Goal: Find specific page/section: Find specific page/section

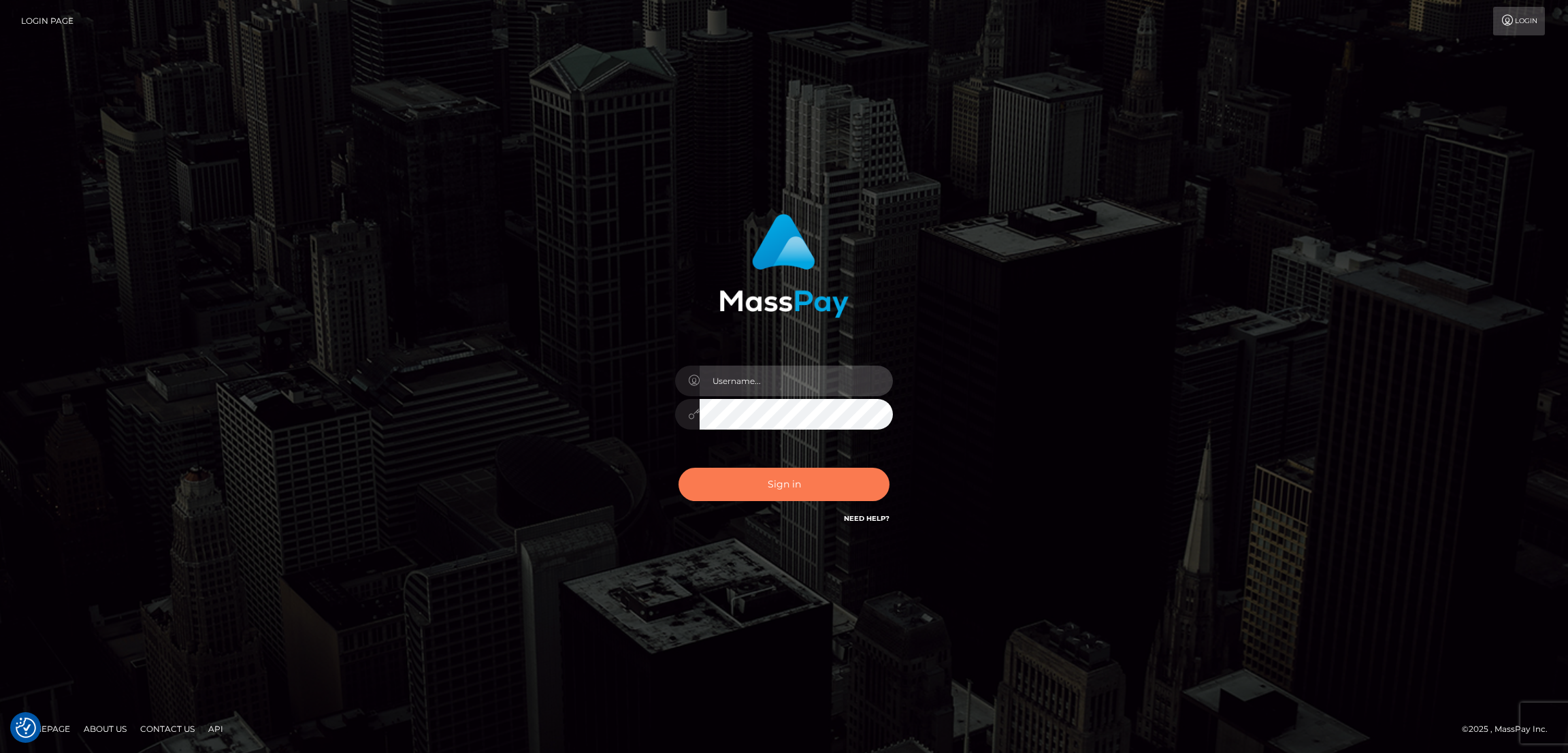
type input "nb.es"
click at [828, 478] on button "Sign in" at bounding box center [784, 484] width 211 height 33
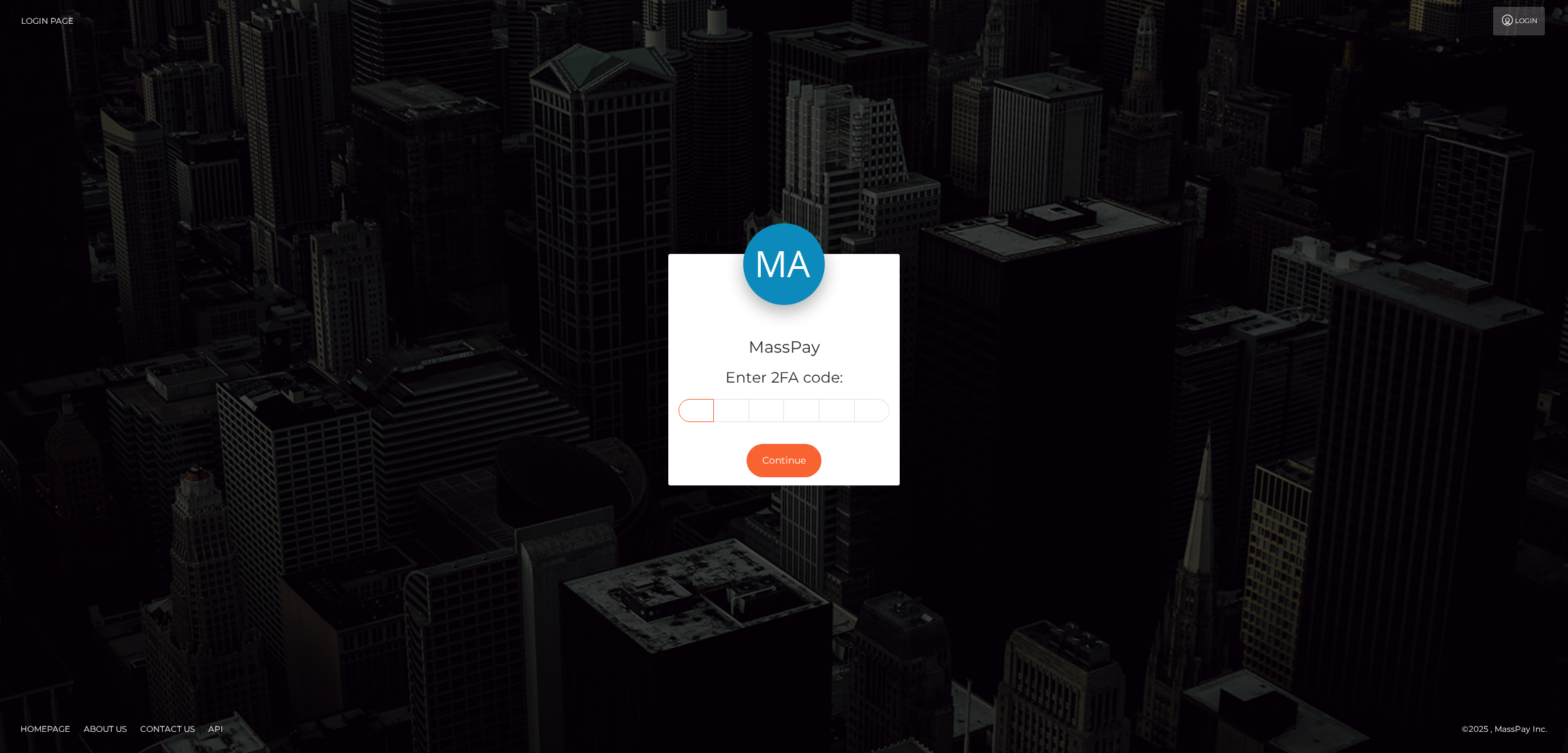
click at [709, 414] on input "text" at bounding box center [696, 411] width 36 height 23
paste input "1"
type input "1"
type input "4"
type input "0"
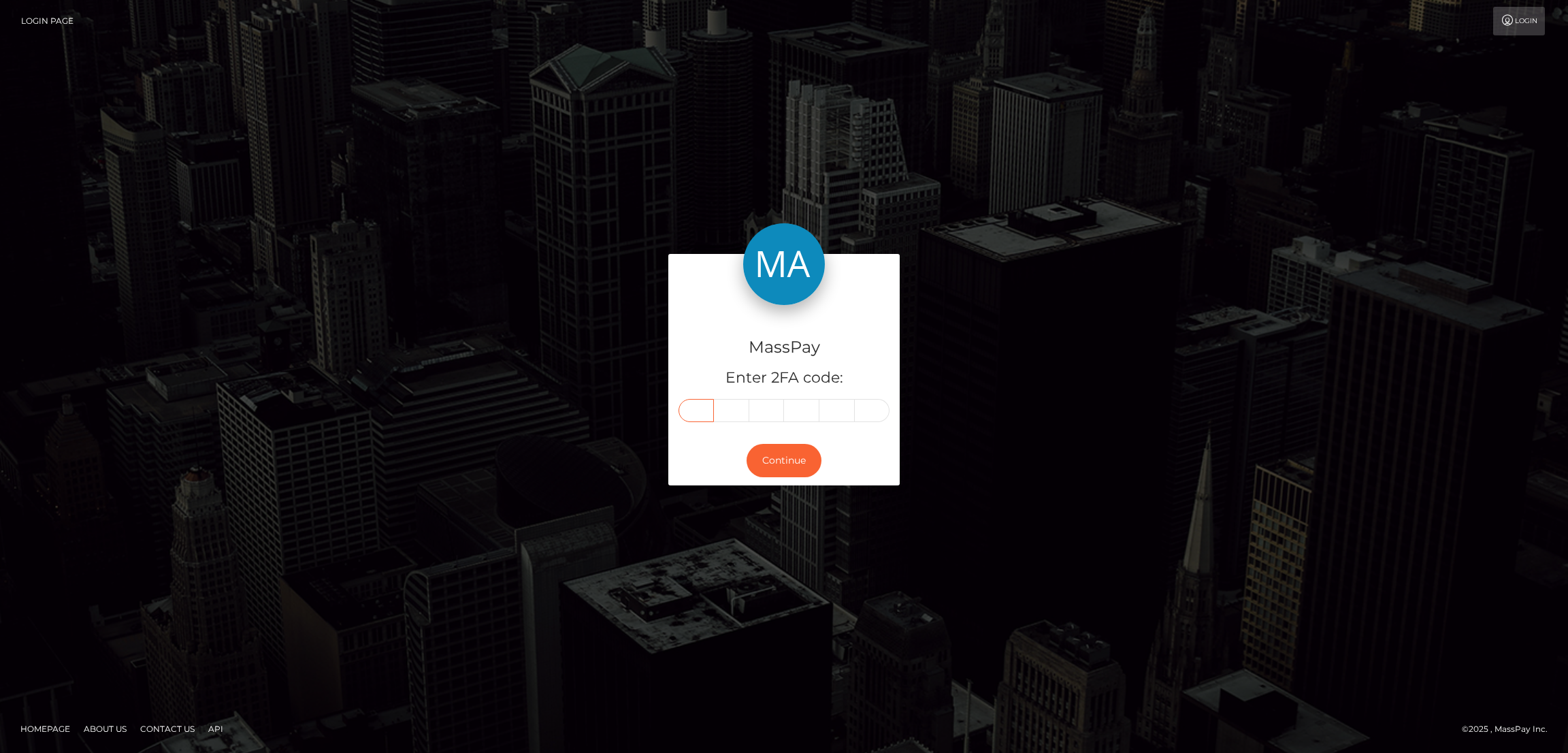
type input "1"
type input "4"
type input "7"
click at [783, 469] on button "Continue" at bounding box center [784, 460] width 75 height 33
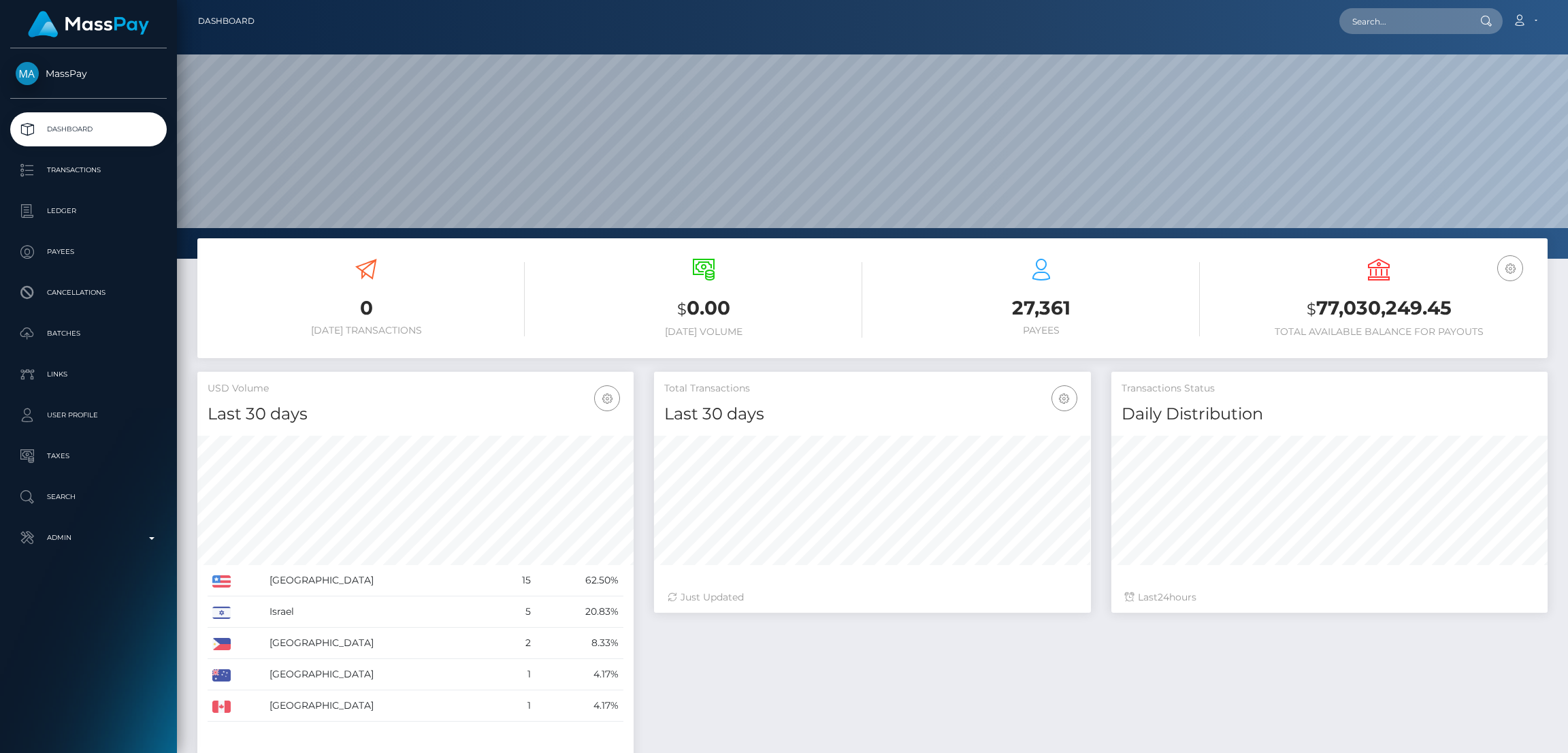
scroll to position [241, 436]
click at [1372, 22] on input "text" at bounding box center [1403, 21] width 128 height 26
paste input "[EMAIL_ADDRESS][DOMAIN_NAME]"
type input "[EMAIL_ADDRESS][DOMAIN_NAME]"
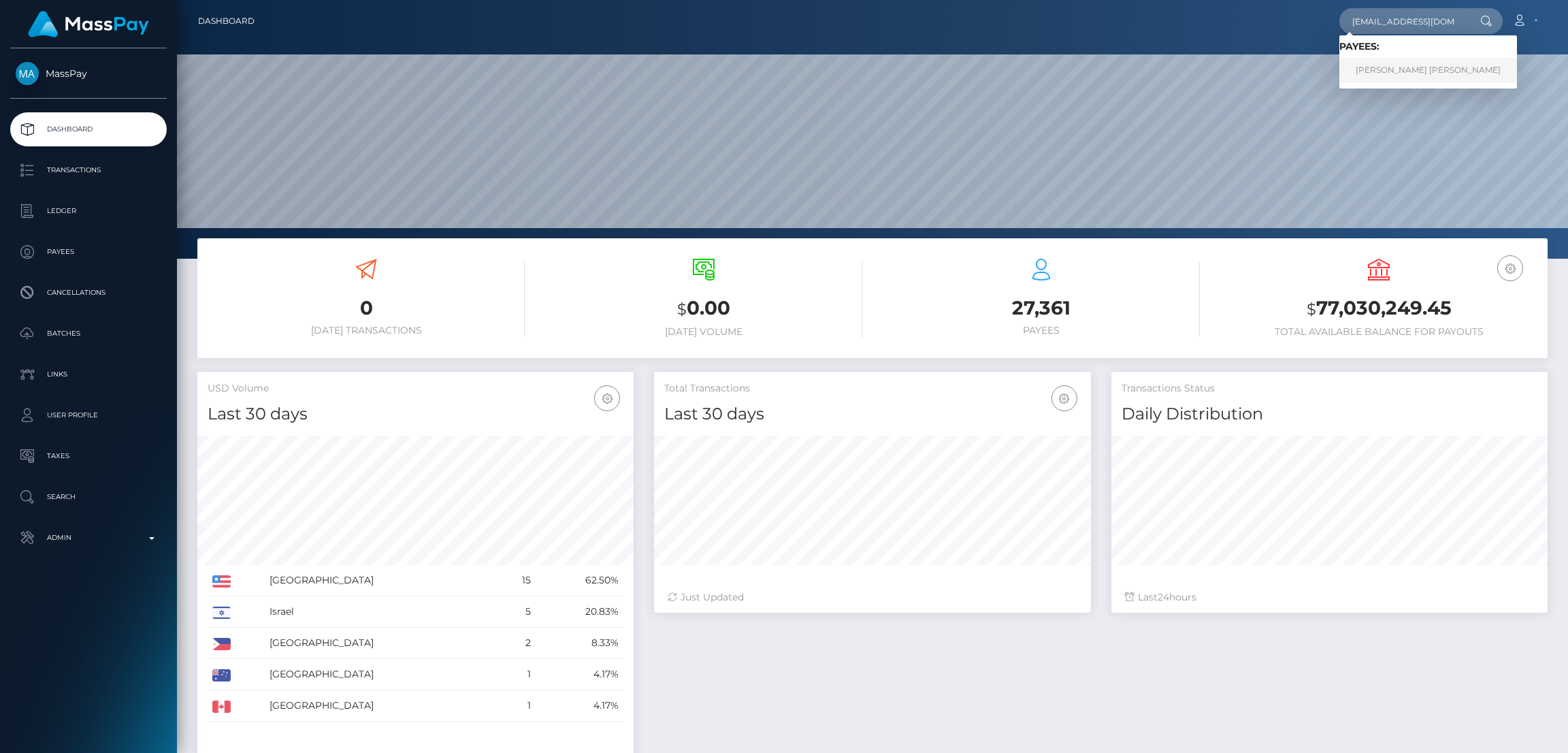
click at [1363, 65] on link "SAMANTHA JO MCGRATH" at bounding box center [1428, 70] width 177 height 25
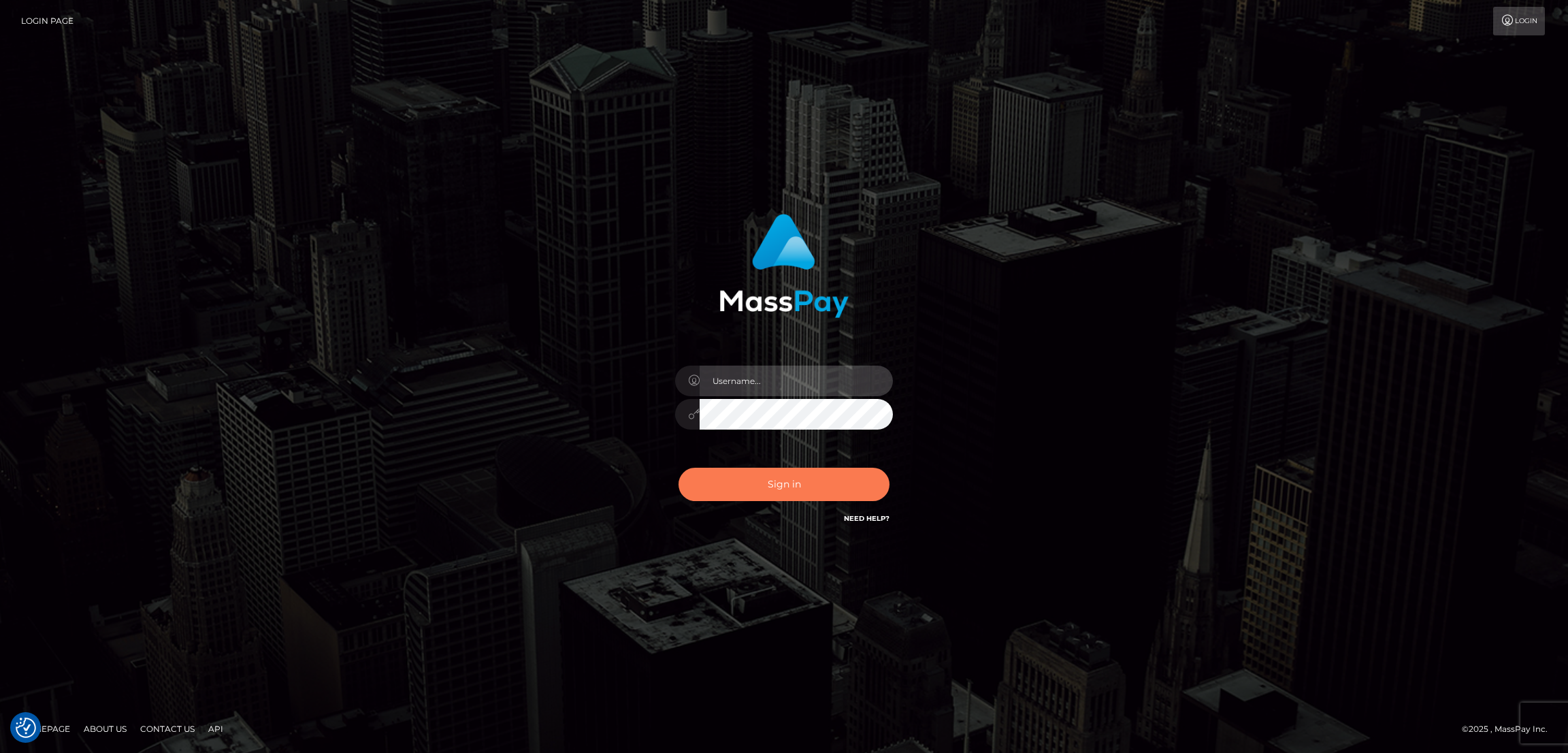
type input "nb.es"
click at [789, 489] on button "Sign in" at bounding box center [784, 484] width 211 height 33
click at [818, 485] on button "Sign in" at bounding box center [784, 484] width 211 height 33
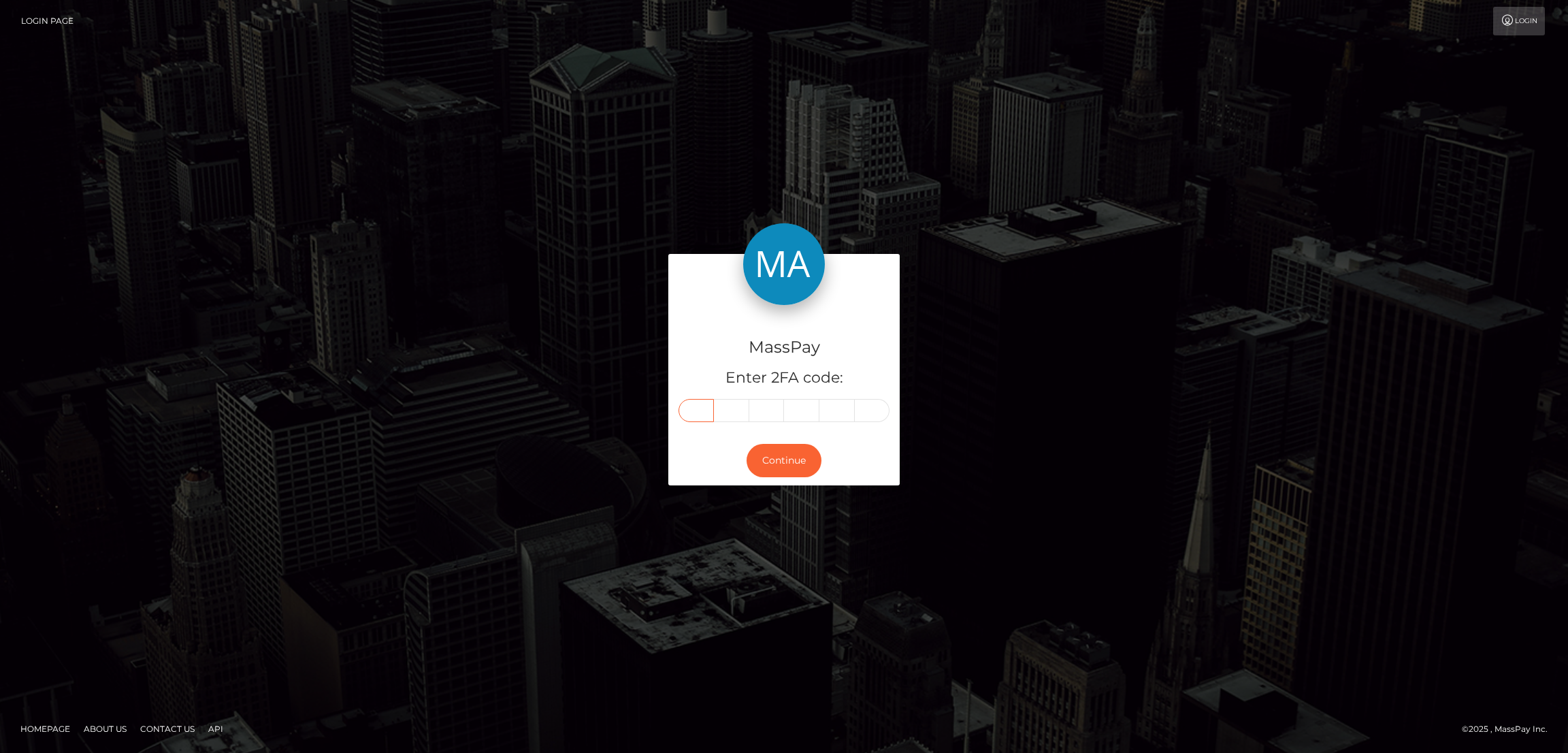
click at [699, 409] on input "text" at bounding box center [696, 411] width 36 height 23
paste input "0"
type input "0"
type input "4"
type input "7"
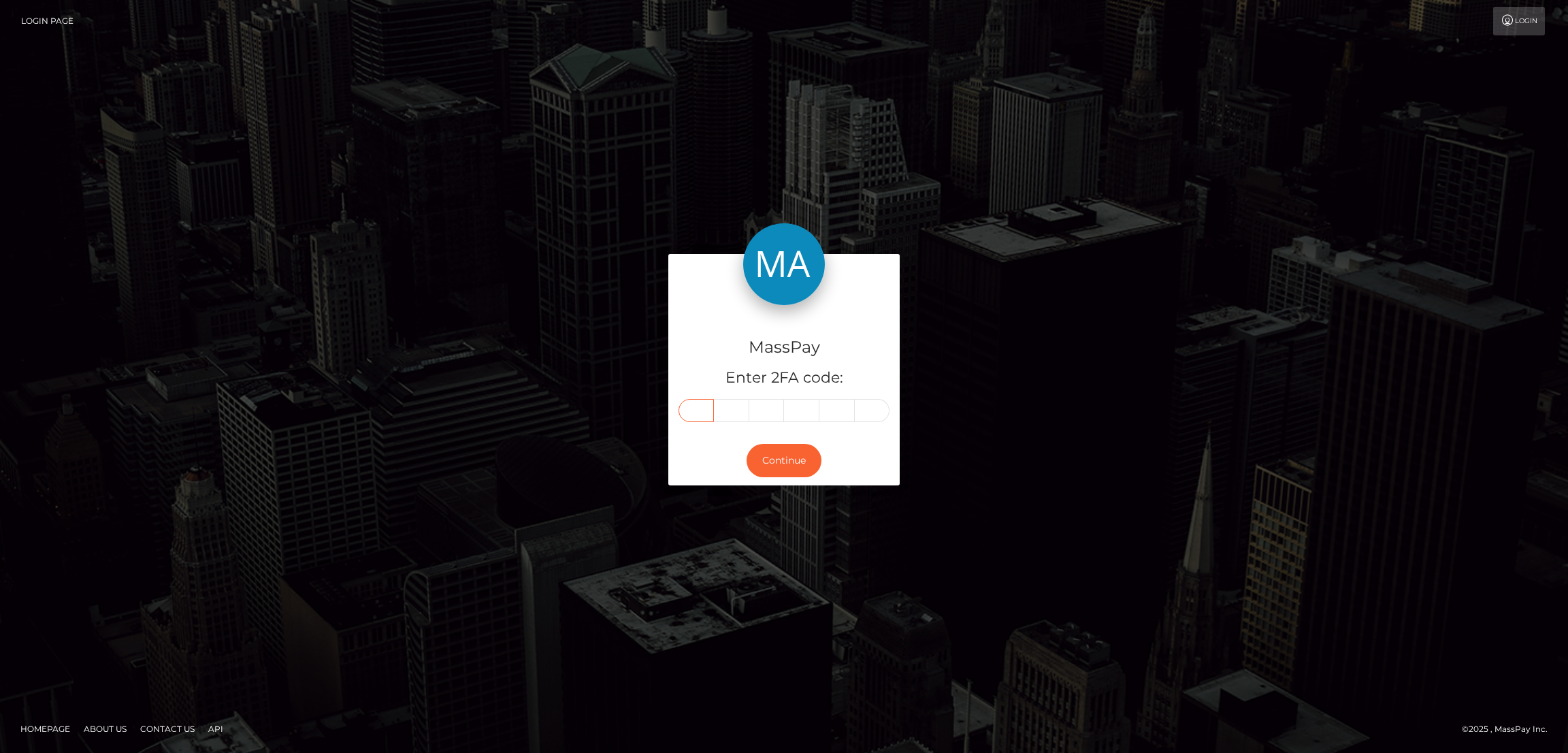
type input "8"
type input "1"
click at [771, 454] on button "Continue" at bounding box center [784, 460] width 75 height 33
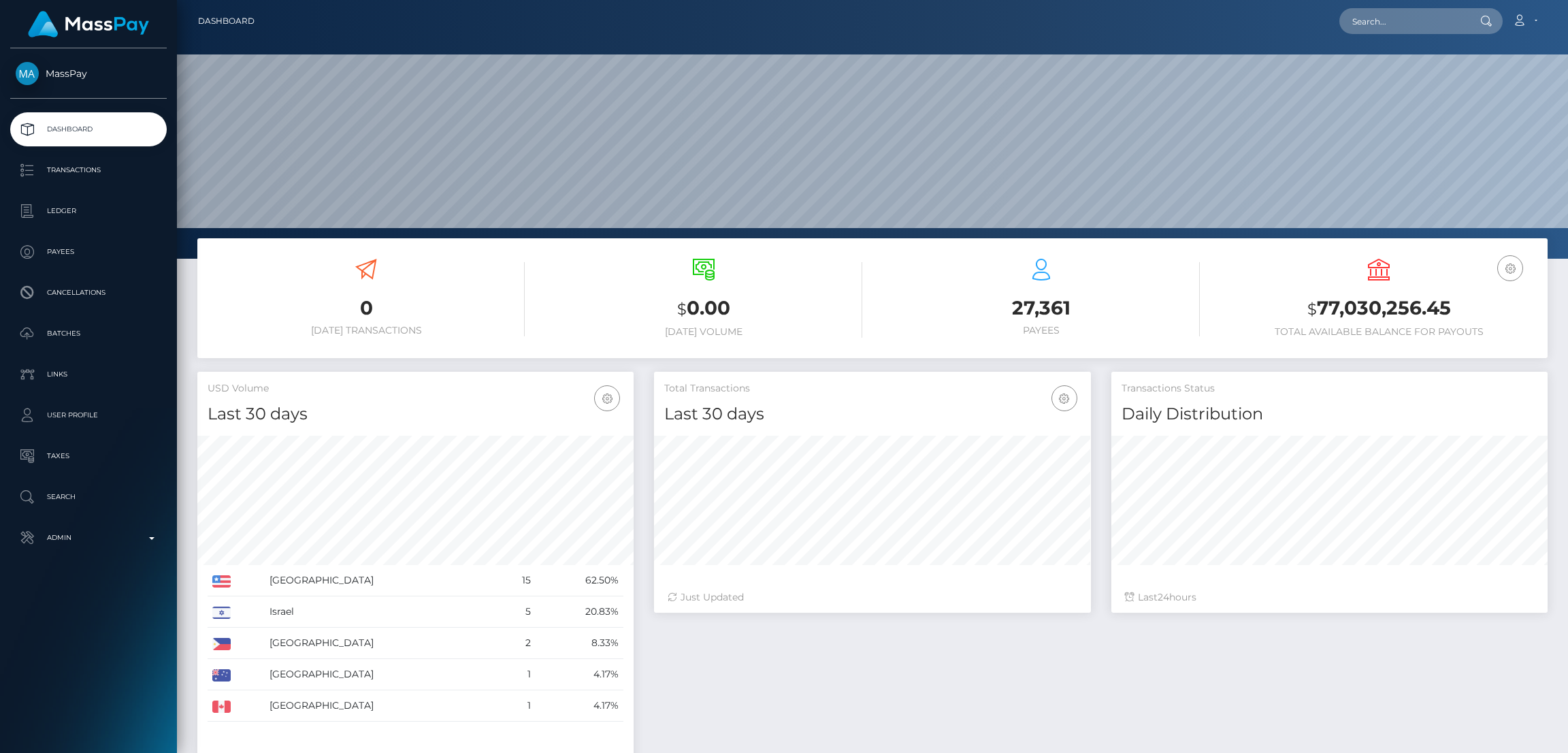
scroll to position [241, 436]
click at [1398, 25] on input "text" at bounding box center [1403, 21] width 128 height 26
paste input "alexandraquint1997@gmail.com"
type input "alexandraquint1997@gmail.com"
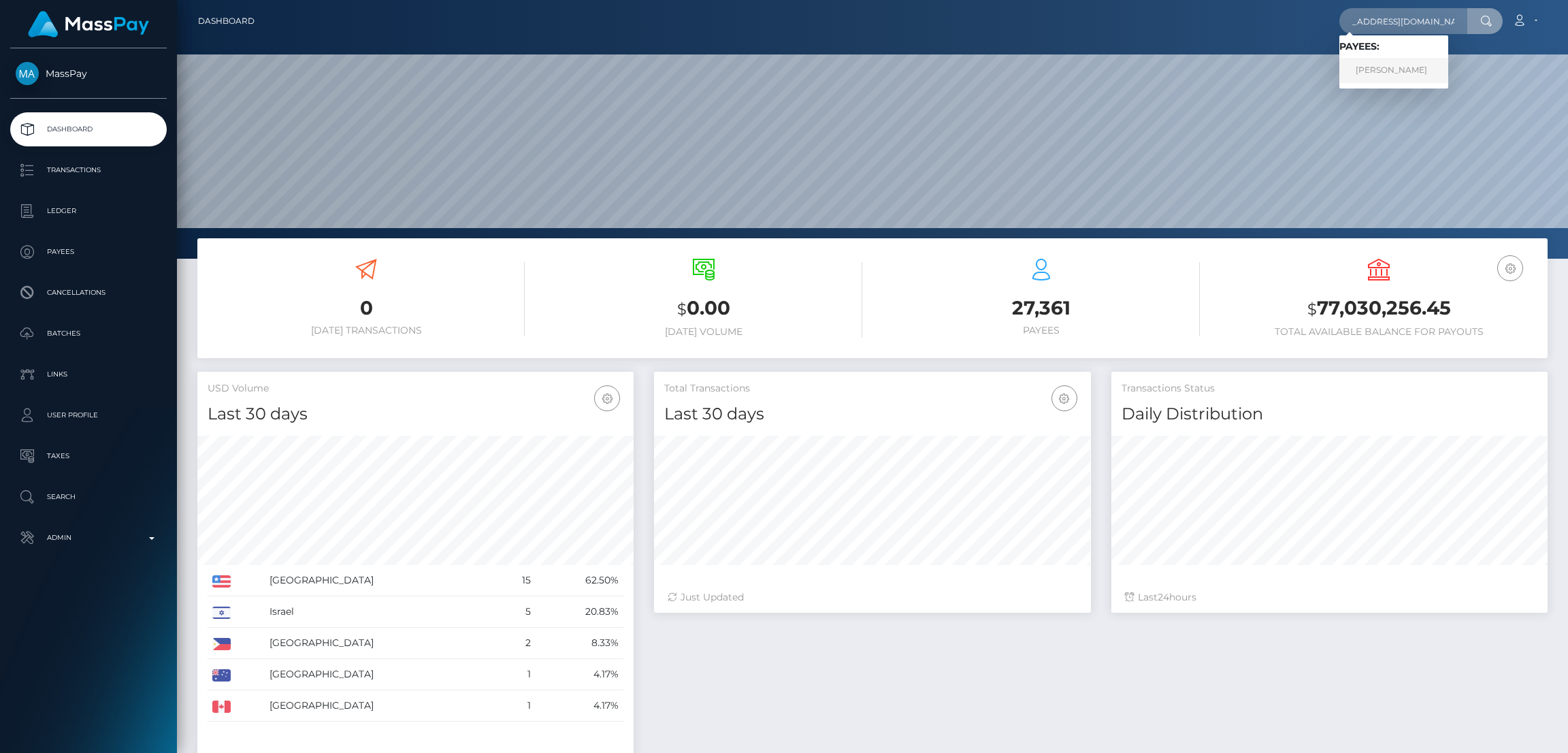
click at [1401, 66] on link "ALEXANDRA QUINT" at bounding box center [1393, 70] width 109 height 25
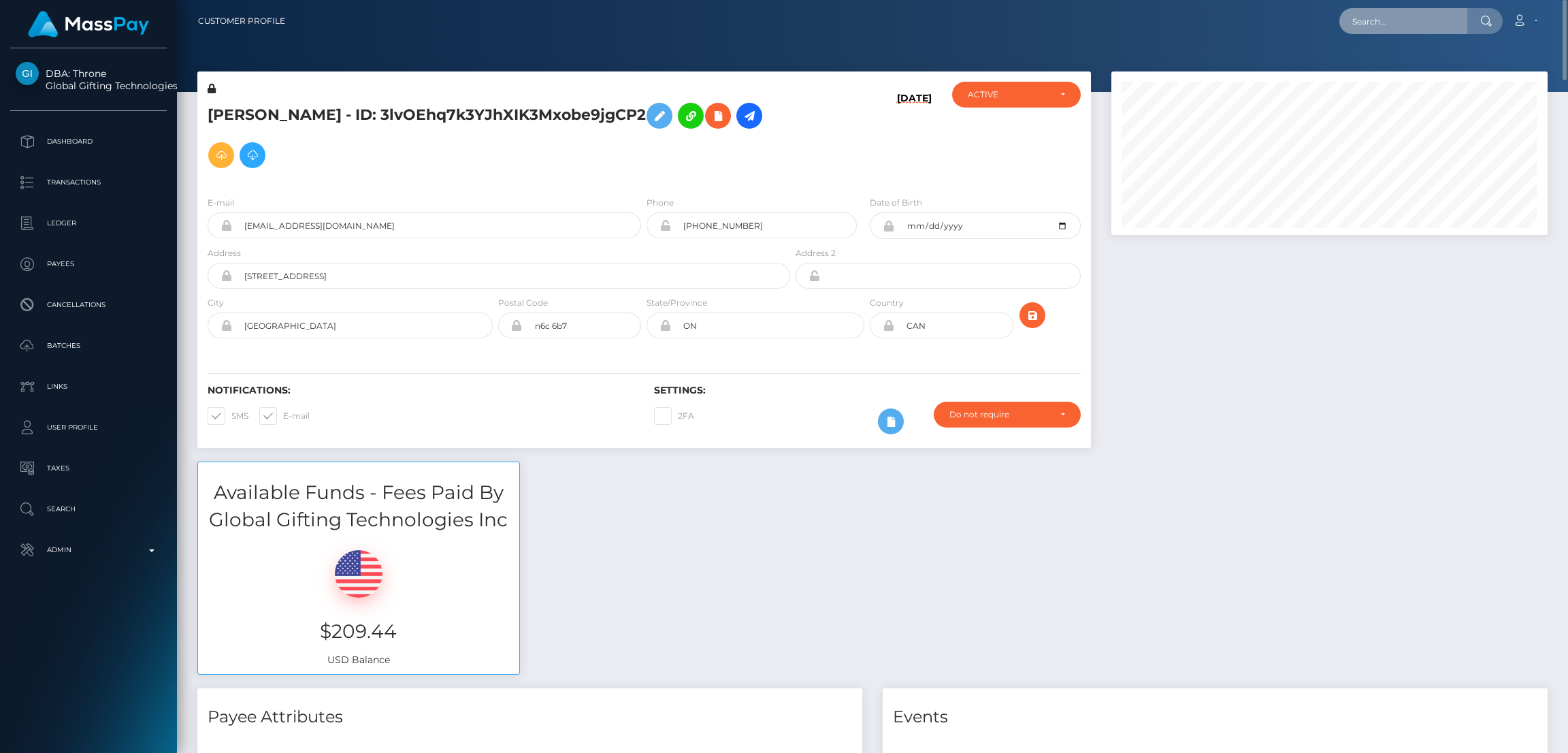
click at [1360, 22] on input "text" at bounding box center [1403, 21] width 128 height 26
paste input "[EMAIL_ADDRESS][DOMAIN_NAME]"
type input "elisanicole212@gmail.com"
click at [1387, 66] on link "RITA KELLER" at bounding box center [1393, 70] width 109 height 25
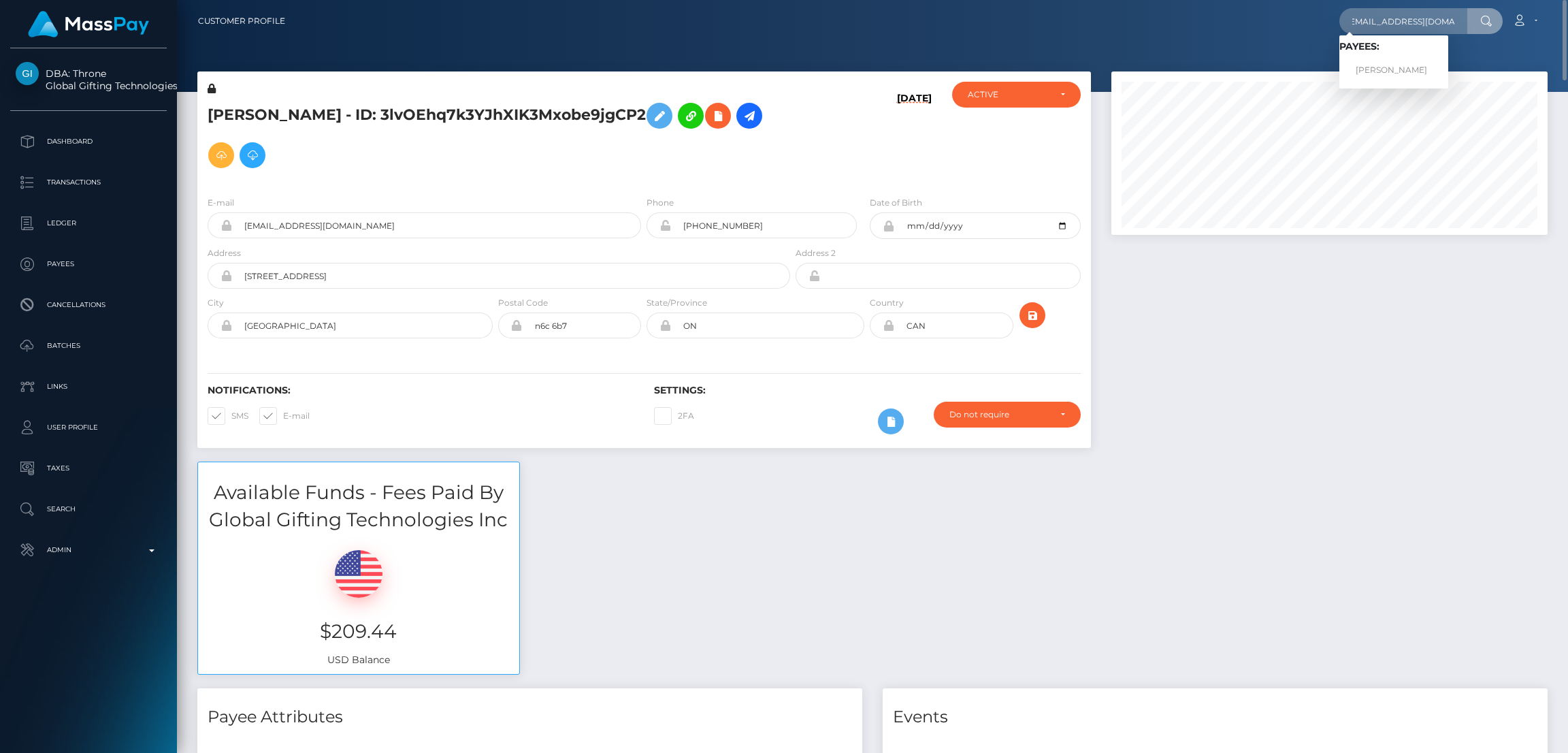
scroll to position [0, 0]
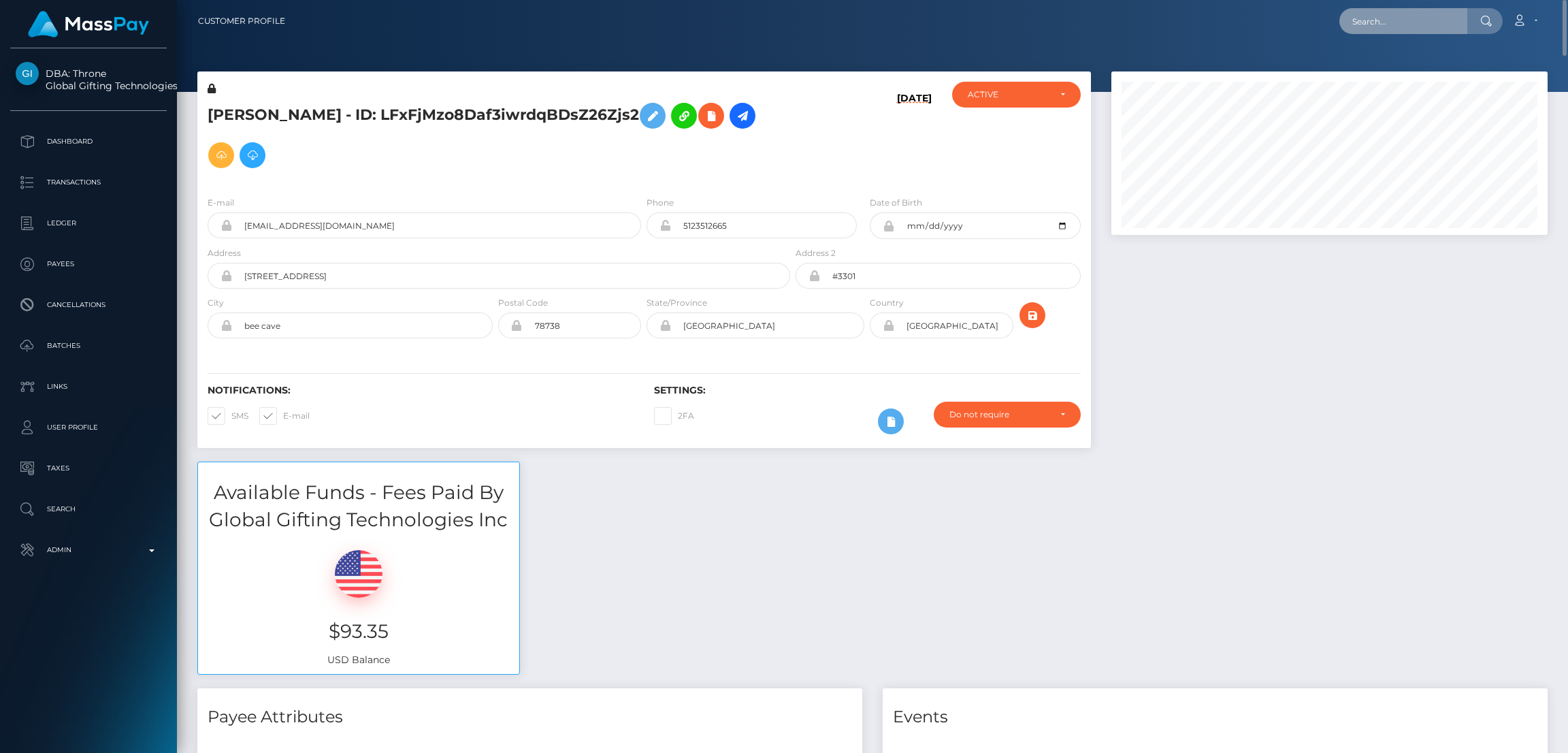
click at [1355, 12] on input "text" at bounding box center [1403, 21] width 128 height 26
paste input "[EMAIL_ADDRESS][DOMAIN_NAME]"
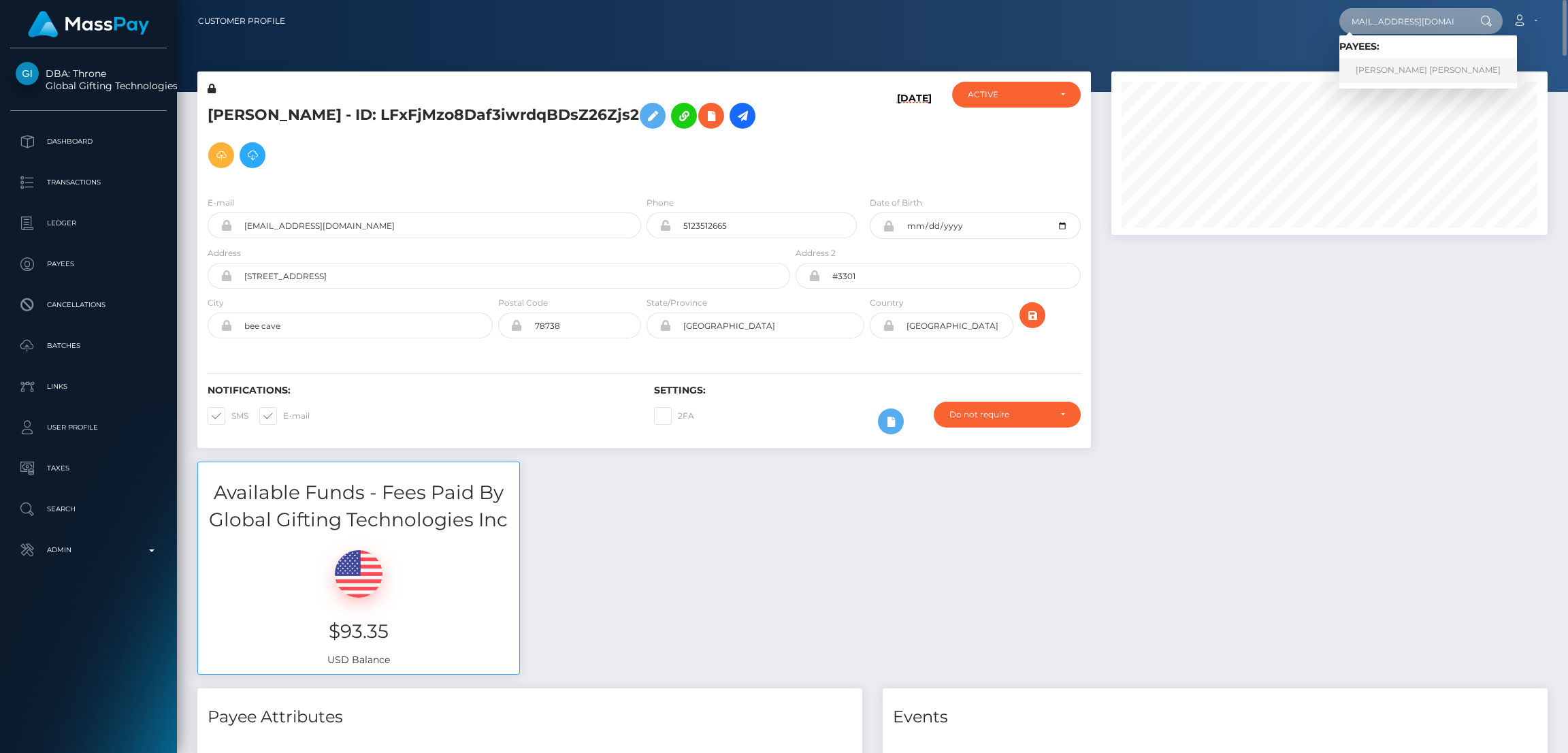
type input "[EMAIL_ADDRESS][DOMAIN_NAME]"
click at [1382, 65] on link "JEAN PIER BELLO SILVA" at bounding box center [1428, 70] width 177 height 25
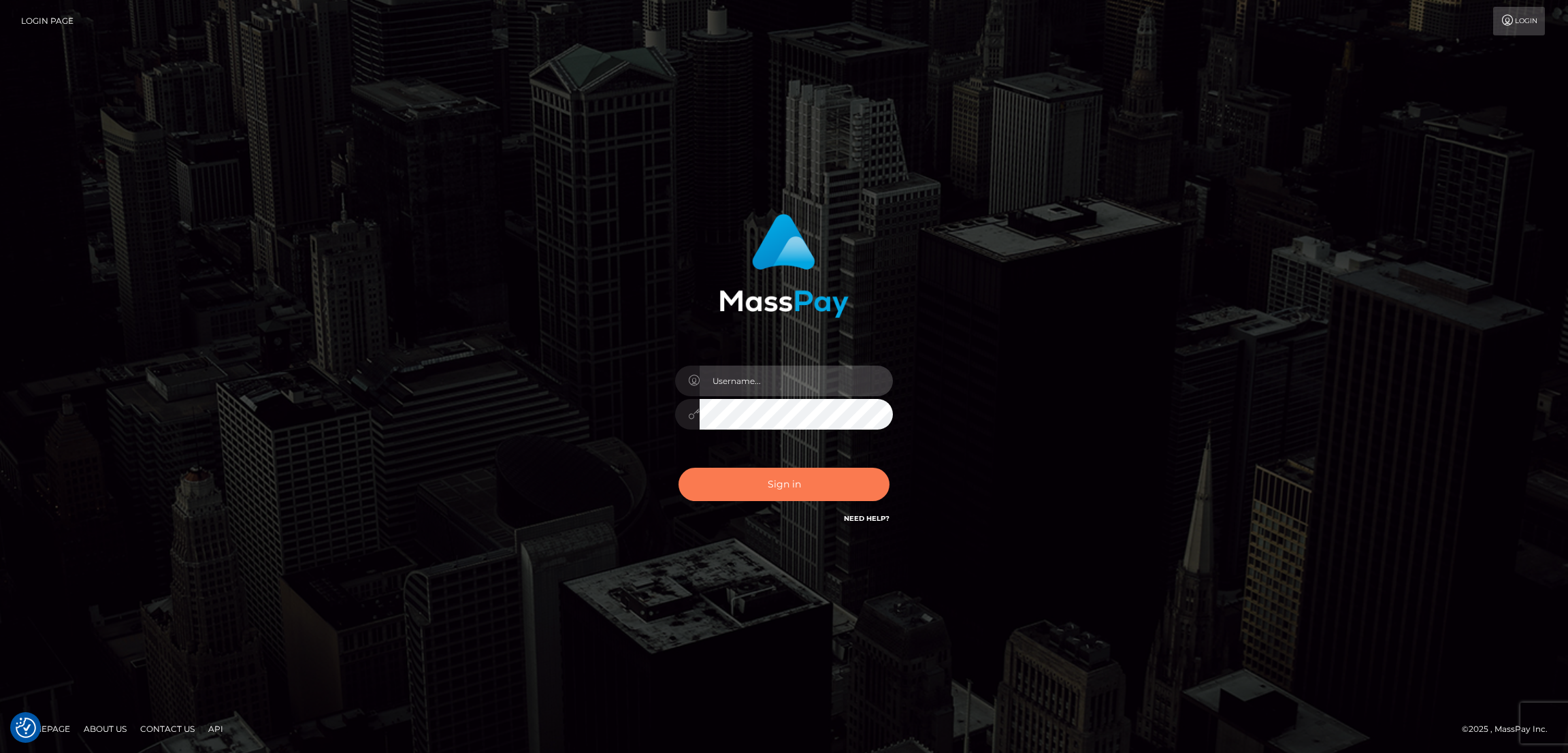
type input "nb.es"
click at [781, 474] on button "Sign in" at bounding box center [784, 484] width 211 height 33
type input "nb.es"
click at [758, 484] on button "Sign in" at bounding box center [784, 484] width 211 height 33
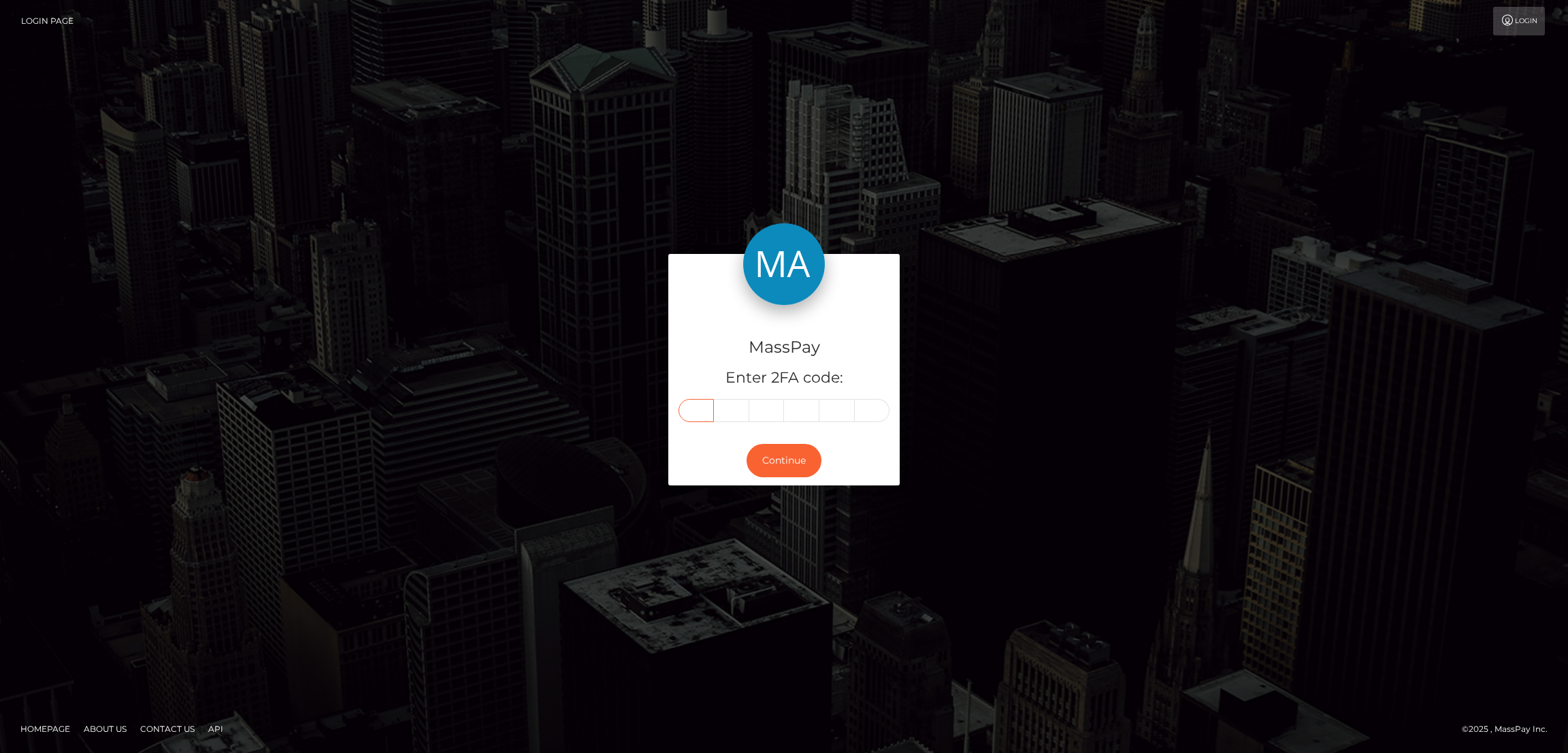
click at [689, 406] on input "text" at bounding box center [696, 411] width 36 height 23
paste input "7"
type input "7"
type input "5"
type input "0"
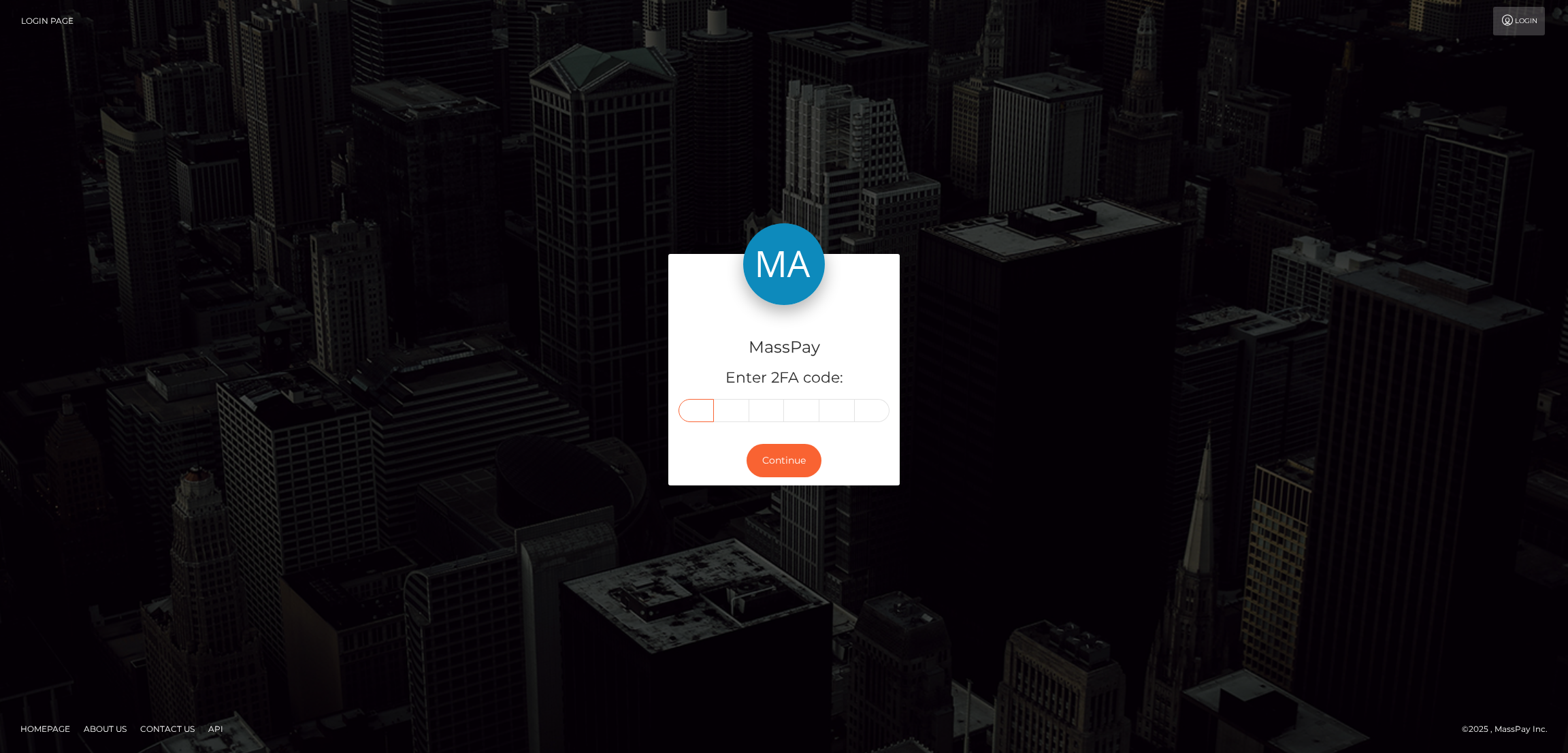
type input "7"
type input "0"
type input "3"
click at [774, 459] on button "Continue" at bounding box center [784, 460] width 75 height 33
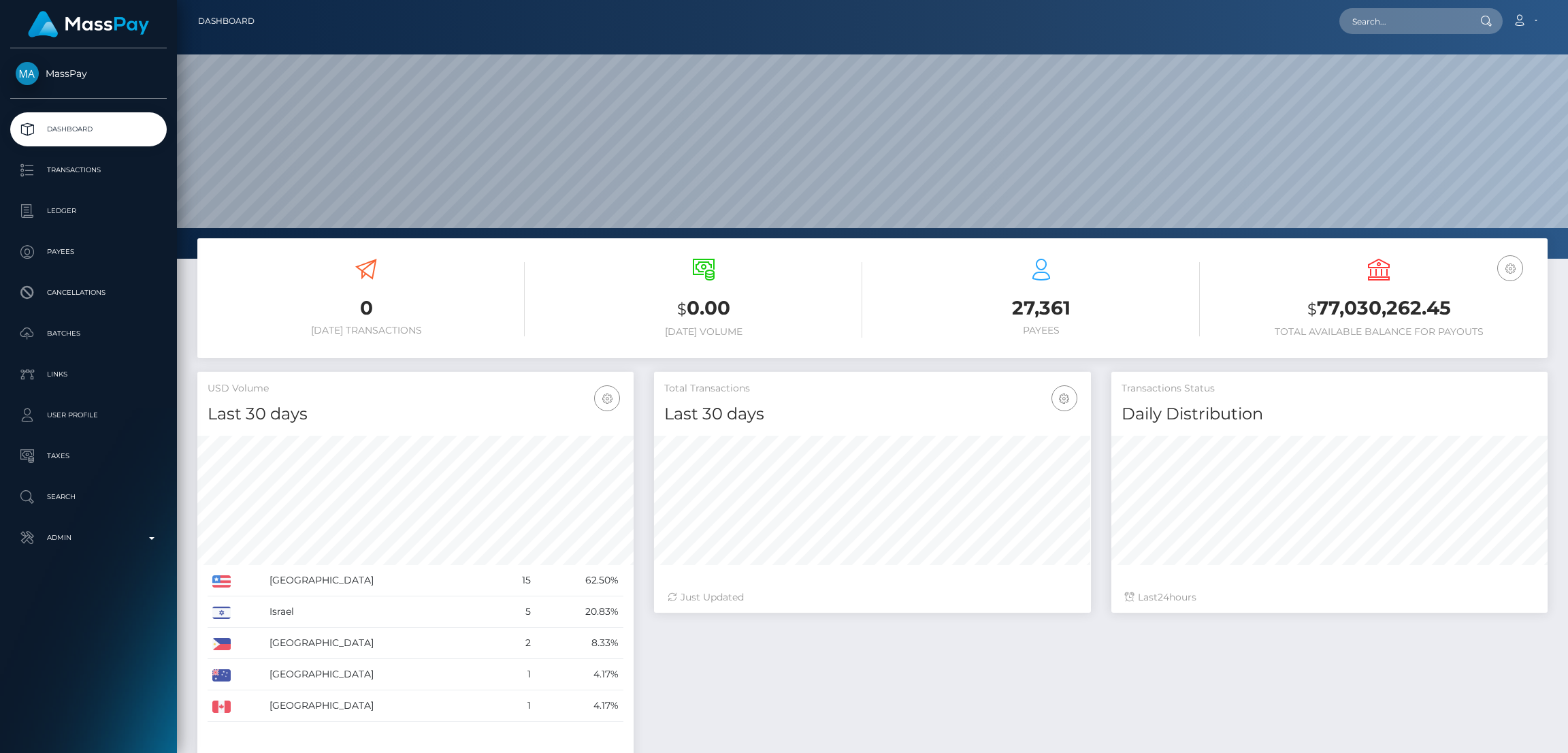
scroll to position [241, 436]
click at [1406, 16] on input "text" at bounding box center [1403, 21] width 128 height 26
paste input "[EMAIL_ADDRESS][DOMAIN_NAME]"
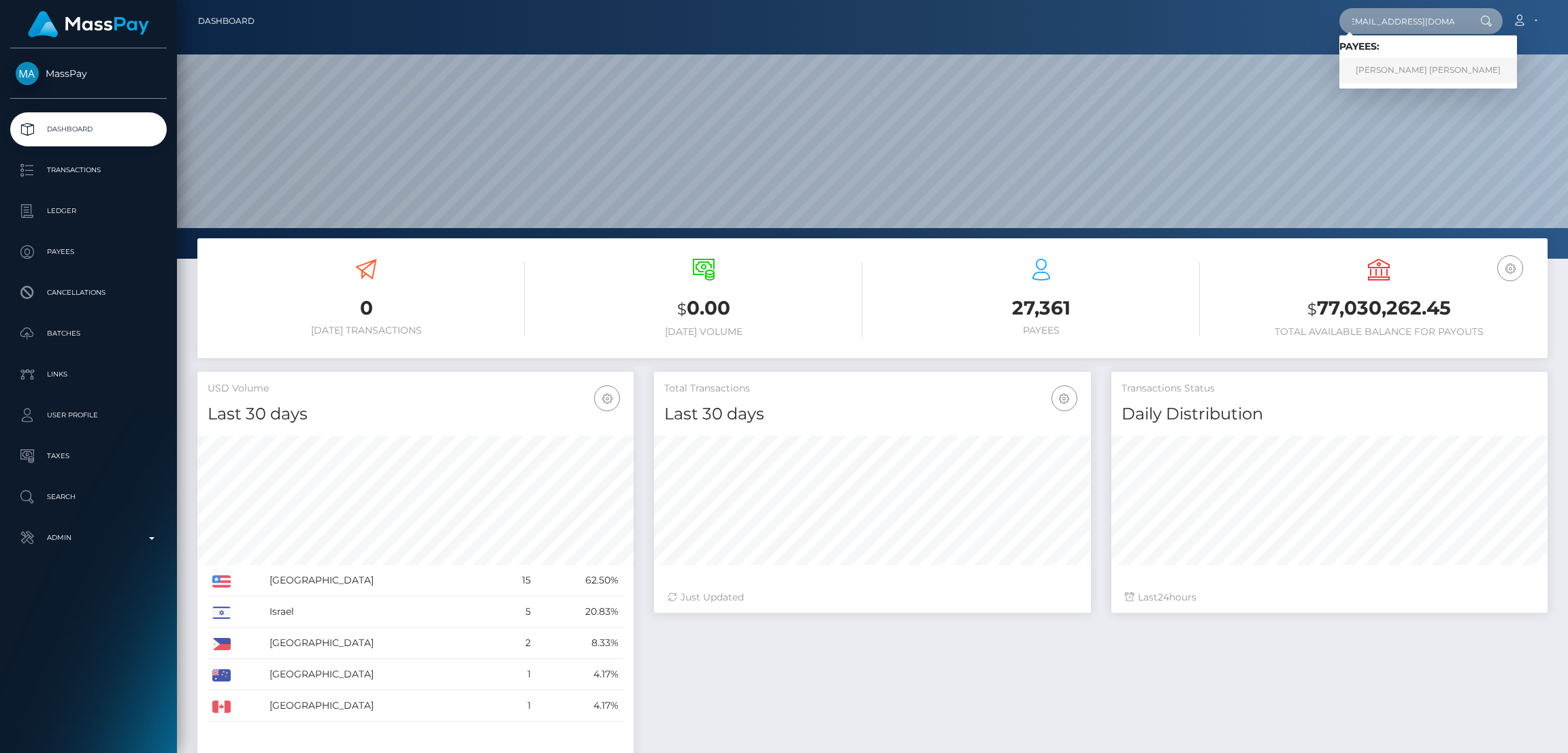
type input "[EMAIL_ADDRESS][DOMAIN_NAME]"
click at [1377, 67] on link "DYLAN EUGENE BURNETT" at bounding box center [1428, 70] width 177 height 25
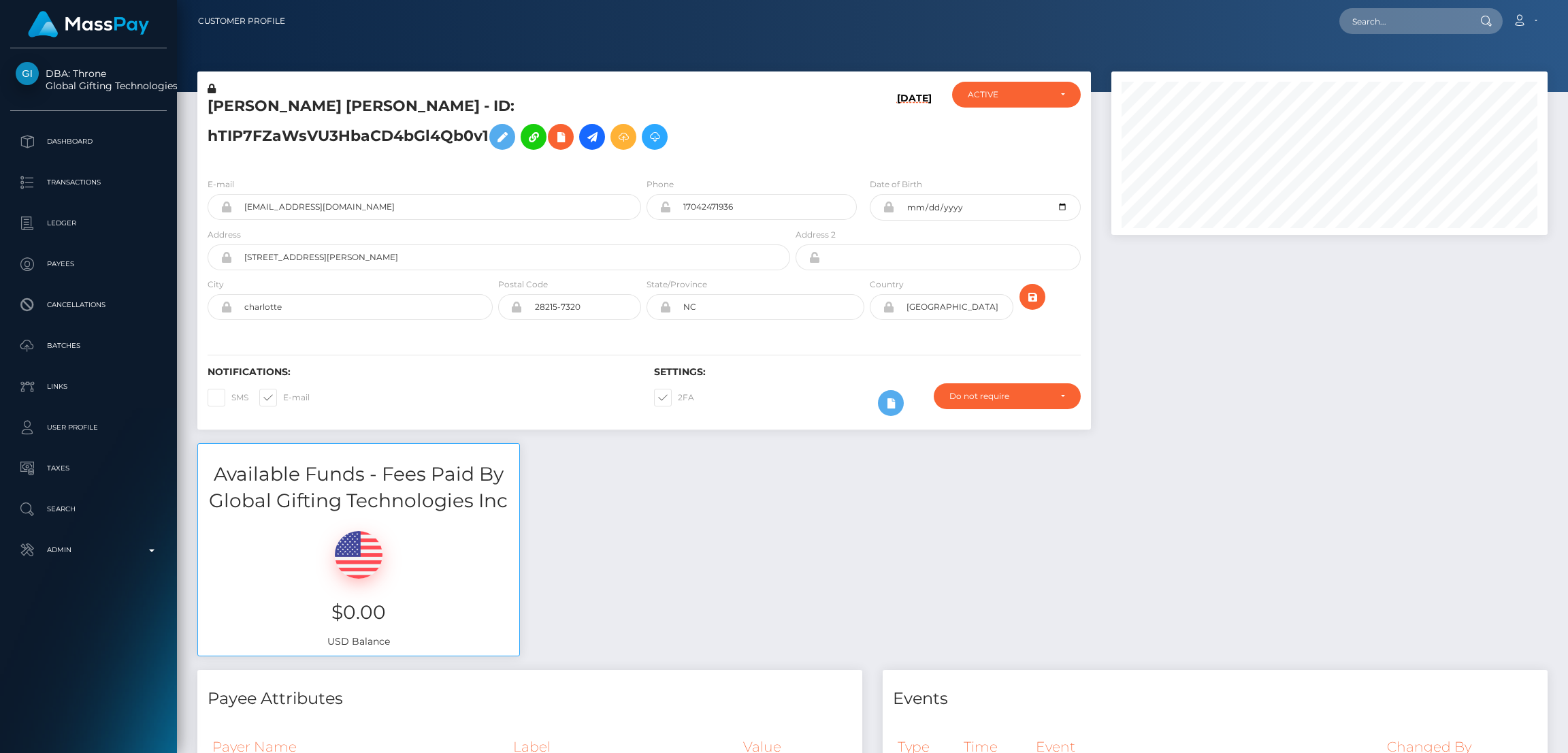
scroll to position [163, 436]
